Goal: Information Seeking & Learning: Stay updated

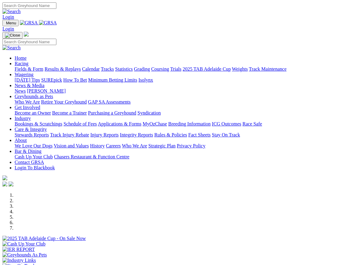
scroll to position [114, 0]
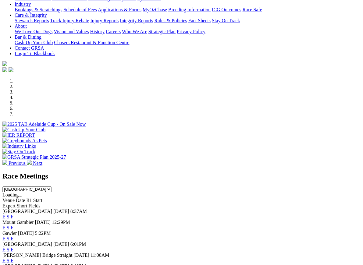
click at [13, 225] on link "F" at bounding box center [12, 227] width 3 height 5
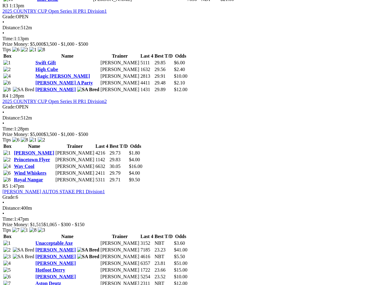
scroll to position [535, 0]
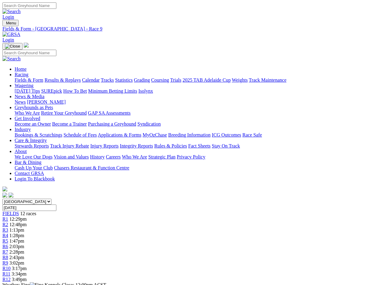
click at [20, 77] on link "Fields & Form" at bounding box center [29, 79] width 29 height 5
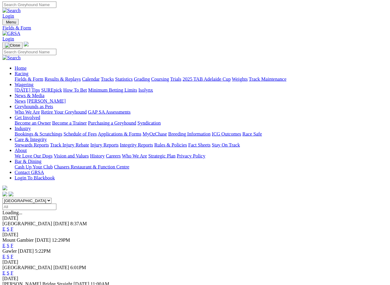
scroll to position [1, 0]
click at [13, 243] on link "F" at bounding box center [12, 245] width 3 height 5
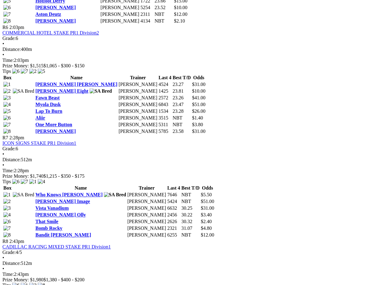
scroll to position [803, 0]
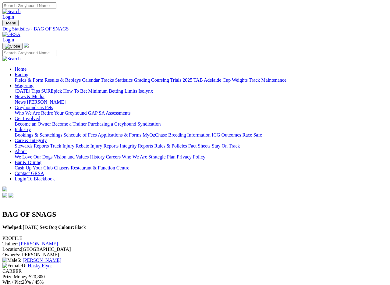
click at [74, 77] on link "Results & Replays" at bounding box center [63, 79] width 36 height 5
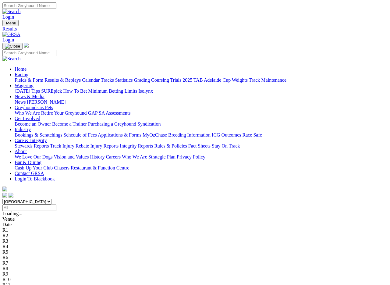
scroll to position [1, 0]
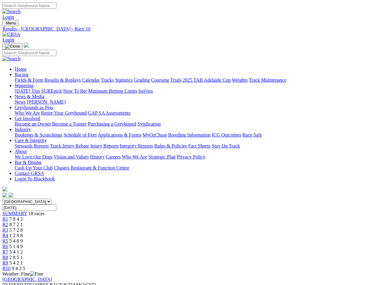
scroll to position [1, 0]
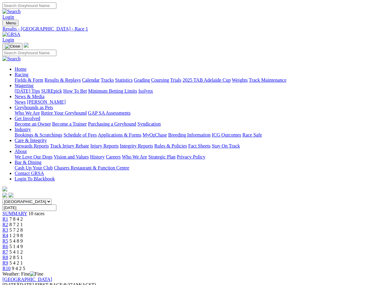
scroll to position [2, 0]
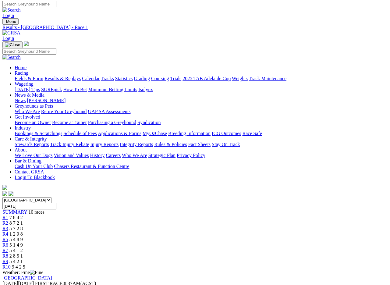
click at [71, 76] on link "Results & Replays" at bounding box center [63, 78] width 36 height 5
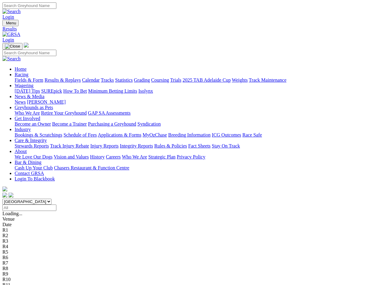
scroll to position [1, 0]
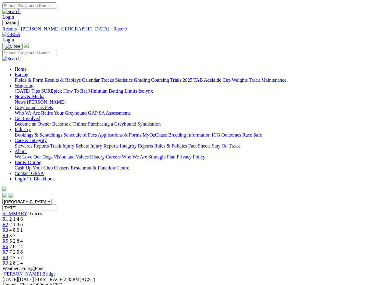
scroll to position [1, 0]
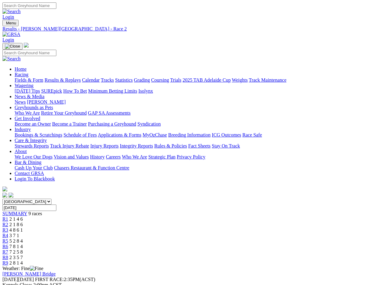
click at [73, 77] on link "Results & Replays" at bounding box center [63, 79] width 36 height 5
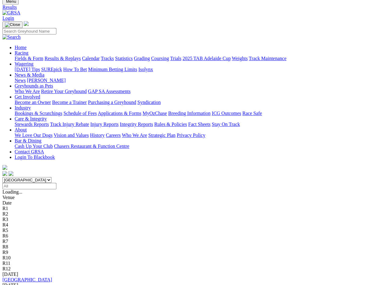
scroll to position [26, 0]
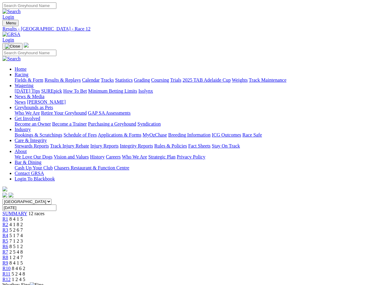
scroll to position [1, 0]
